Goal: Communication & Community: Answer question/provide support

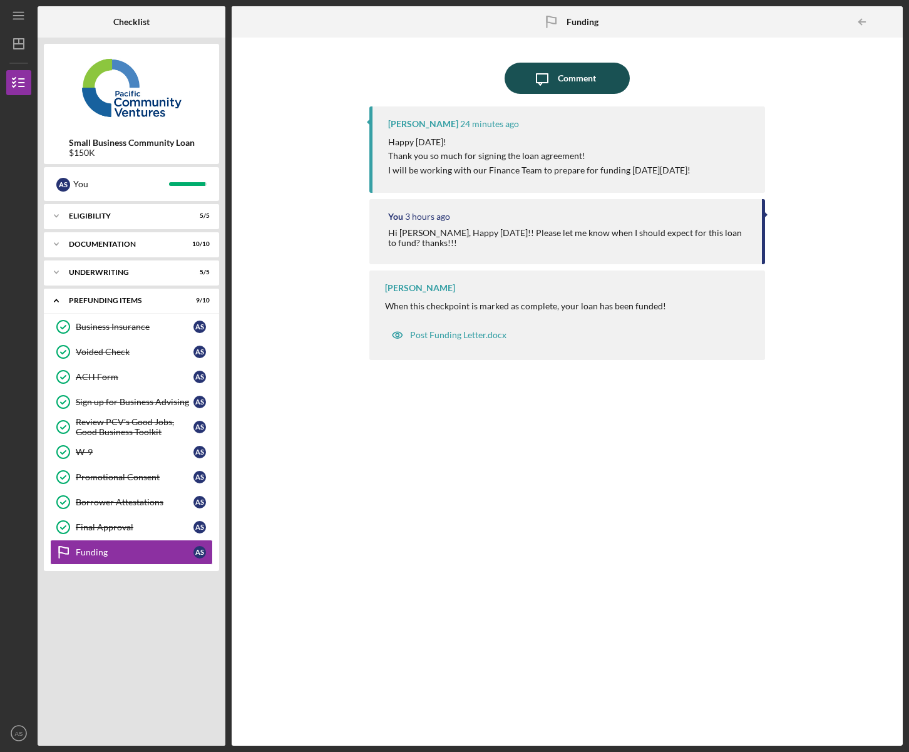
click at [561, 75] on div "Comment" at bounding box center [577, 78] width 38 height 31
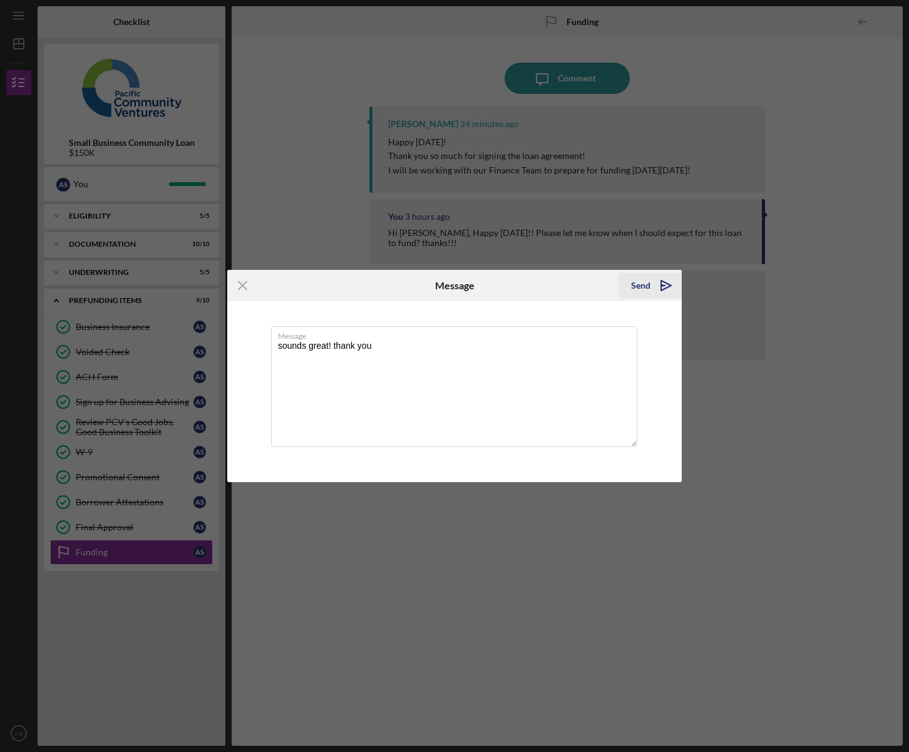
type textarea "sounds great! thank you"
click at [639, 290] on div "Send" at bounding box center [640, 285] width 19 height 25
